Goal: Task Accomplishment & Management: Complete application form

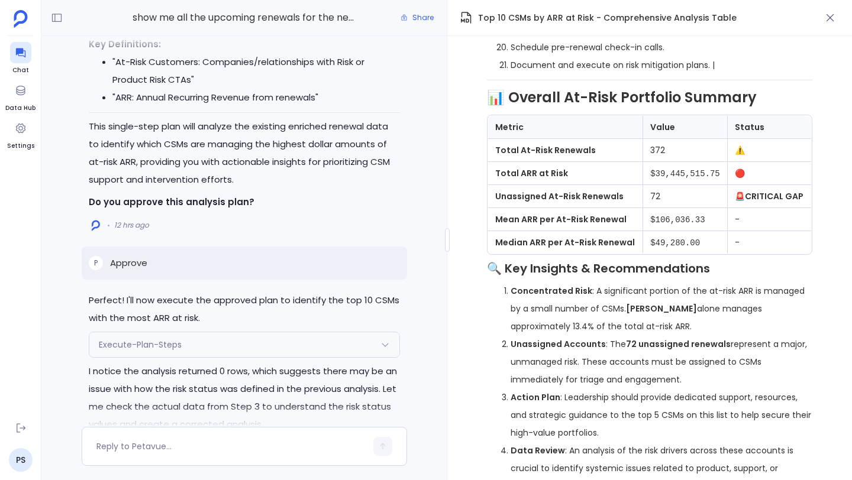
scroll to position [-1833, 0]
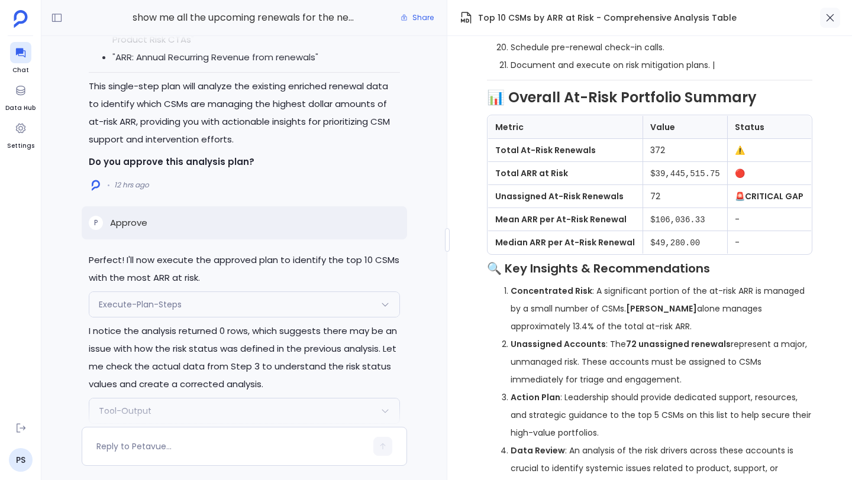
click at [830, 21] on icon "button" at bounding box center [830, 18] width 12 height 12
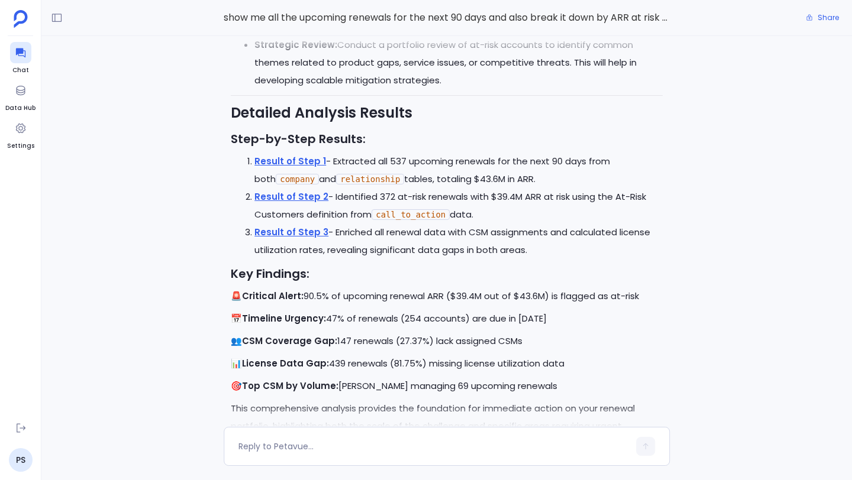
scroll to position [-2565, 0]
